Goal: Information Seeking & Learning: Check status

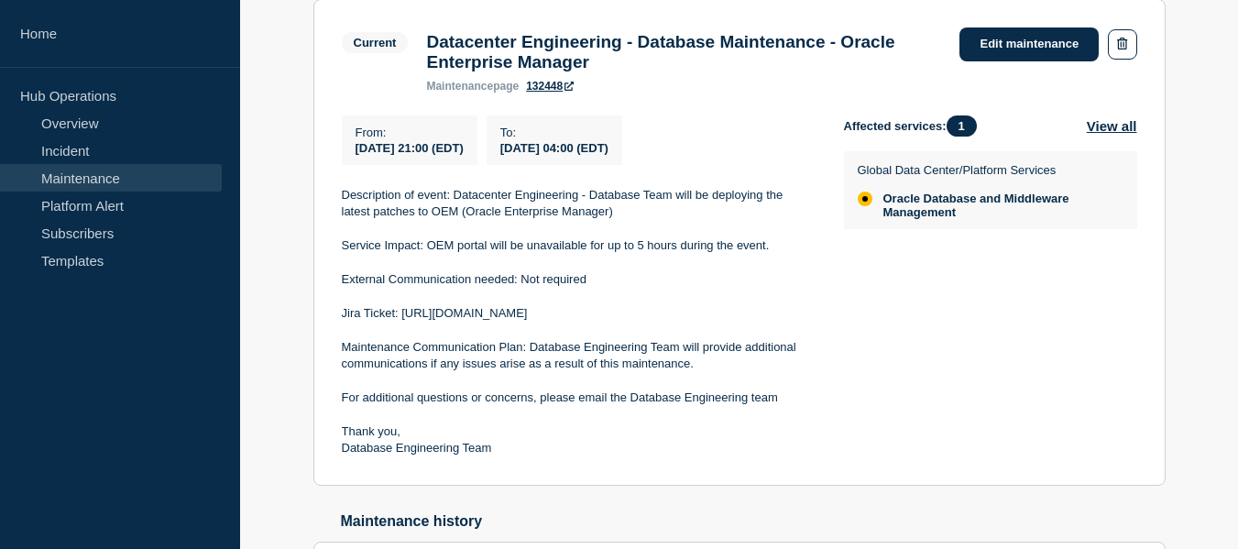
click at [97, 146] on link "Incident" at bounding box center [111, 149] width 222 height 27
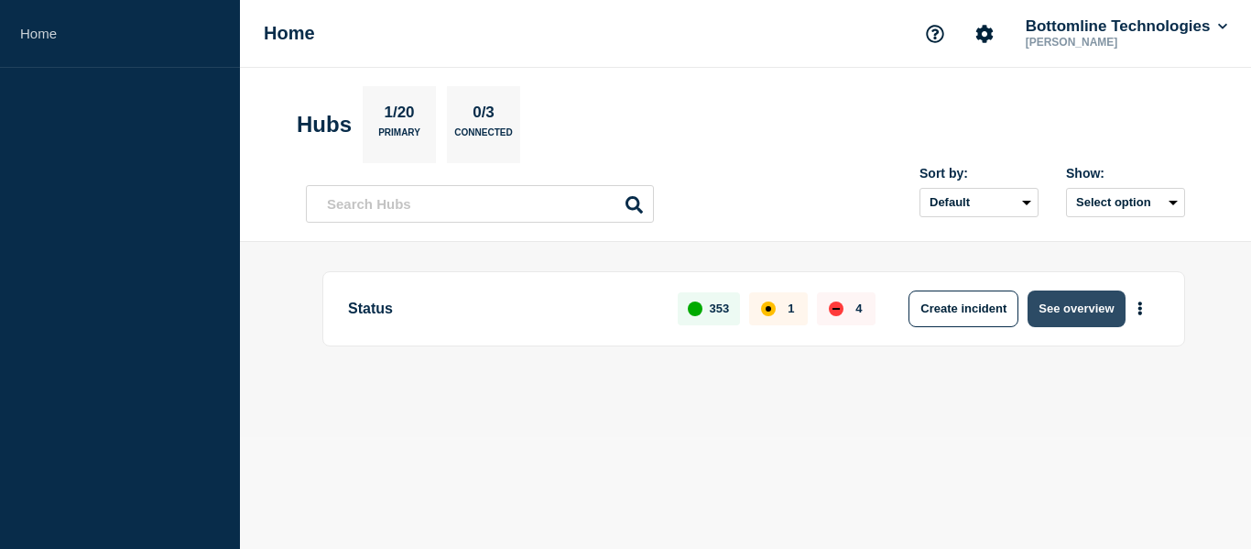
click at [1066, 309] on button "See overview" at bounding box center [1076, 308] width 97 height 37
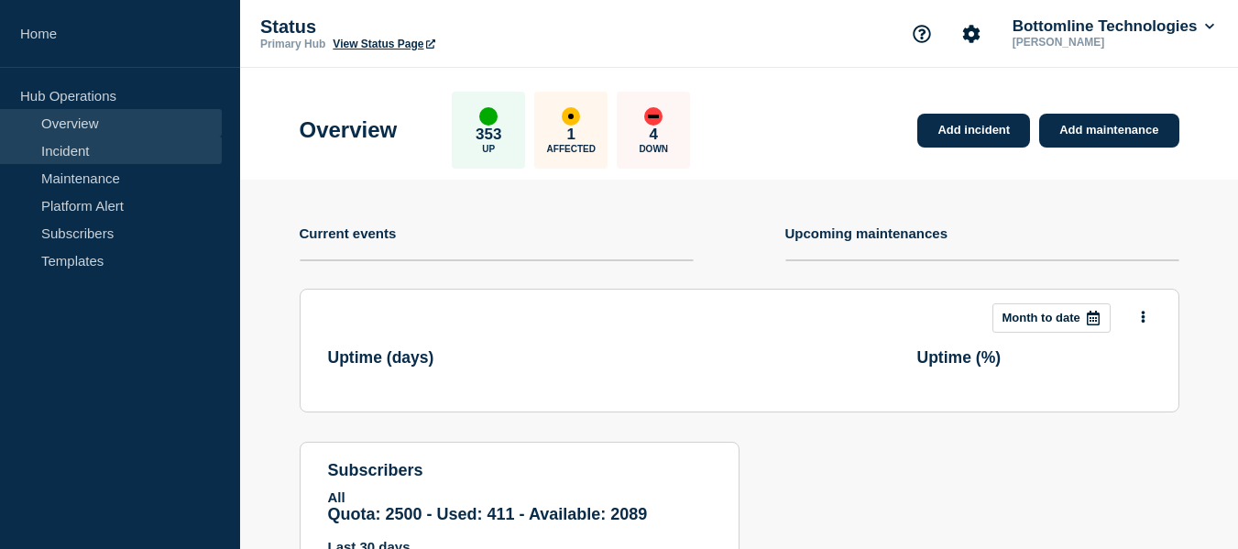
click at [102, 159] on link "Incident" at bounding box center [111, 149] width 222 height 27
